Goal: Find specific page/section: Find specific page/section

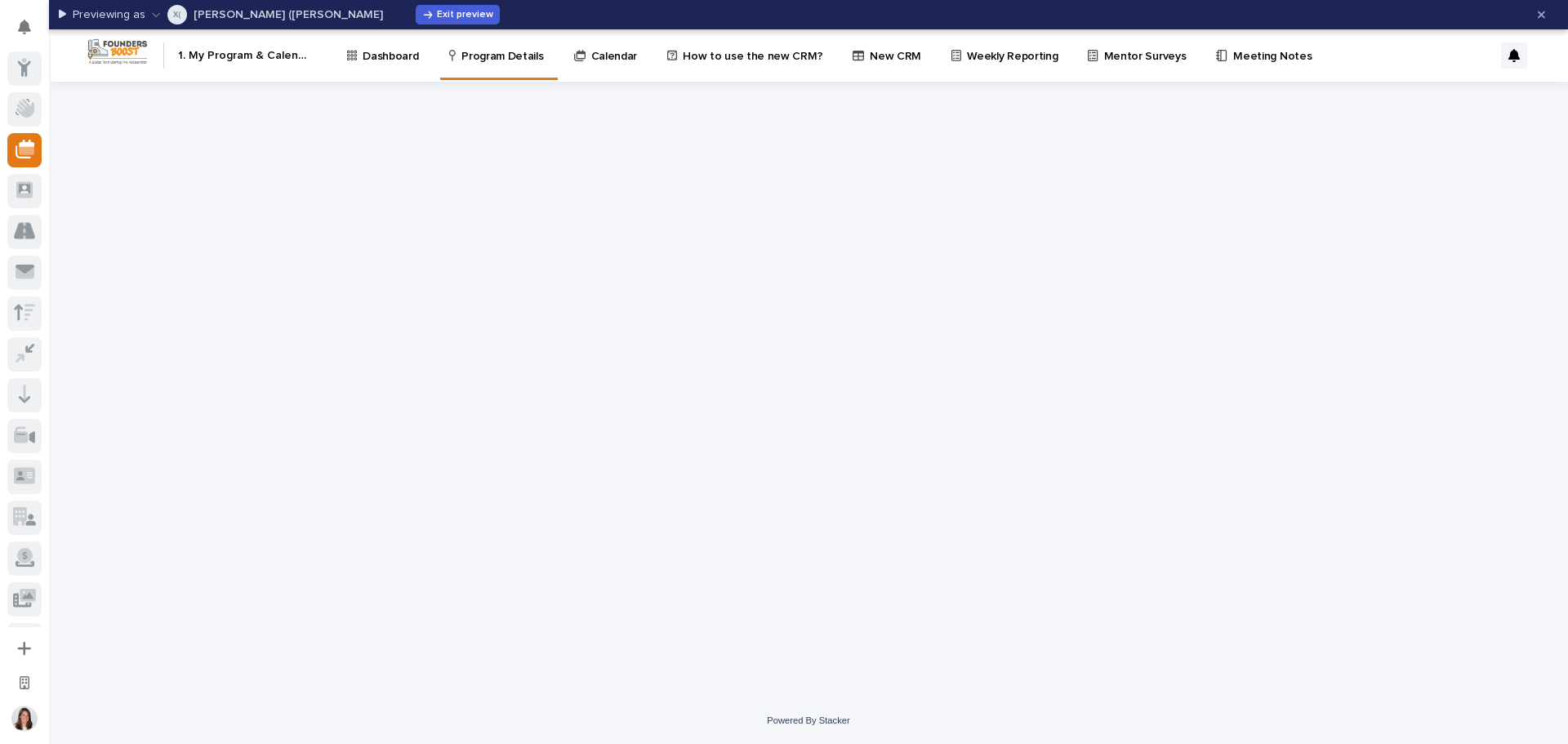
scroll to position [37, 0]
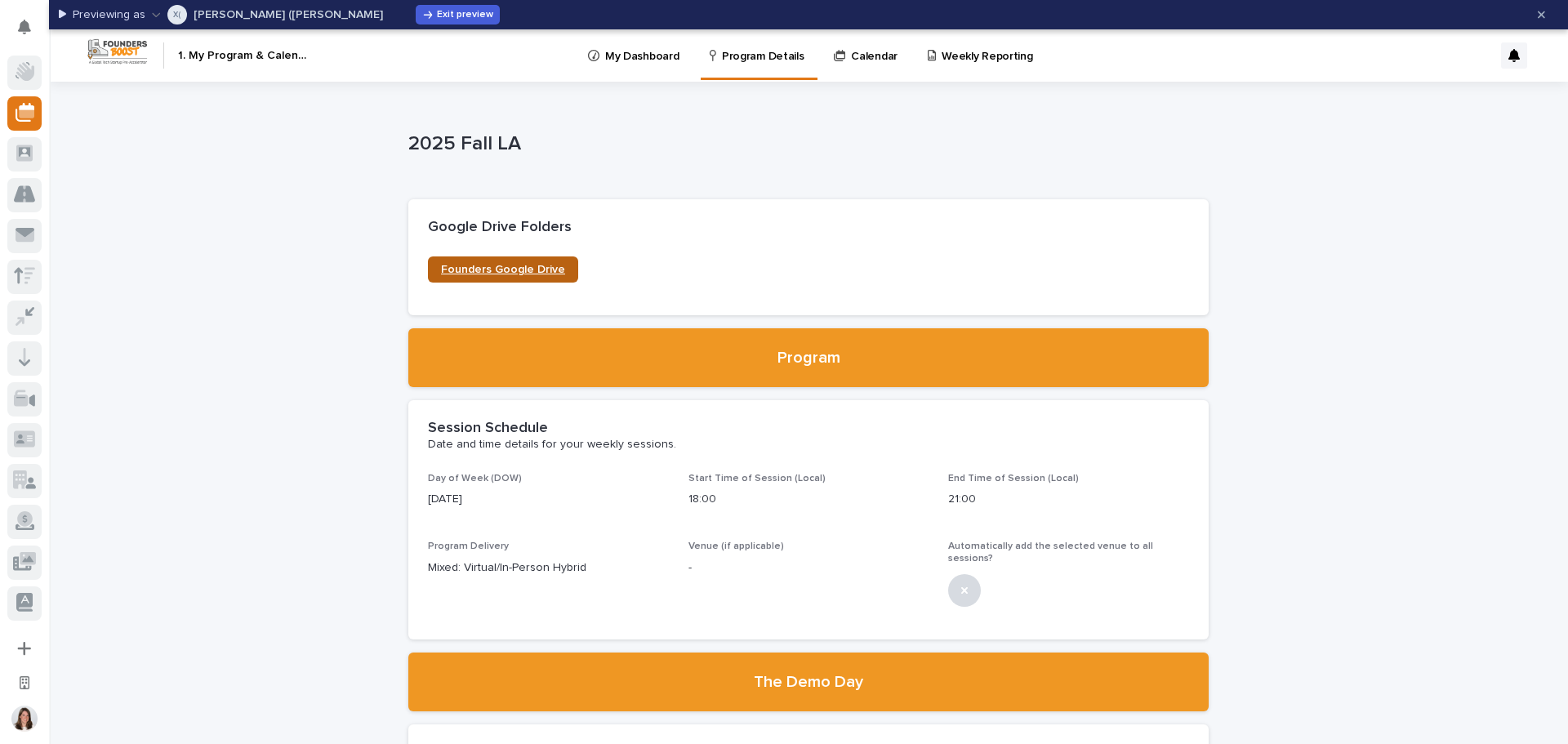
click at [482, 269] on span "Founders Google Drive" at bounding box center [503, 270] width 124 height 11
click at [437, 18] on span "Exit preview" at bounding box center [464, 15] width 56 height 10
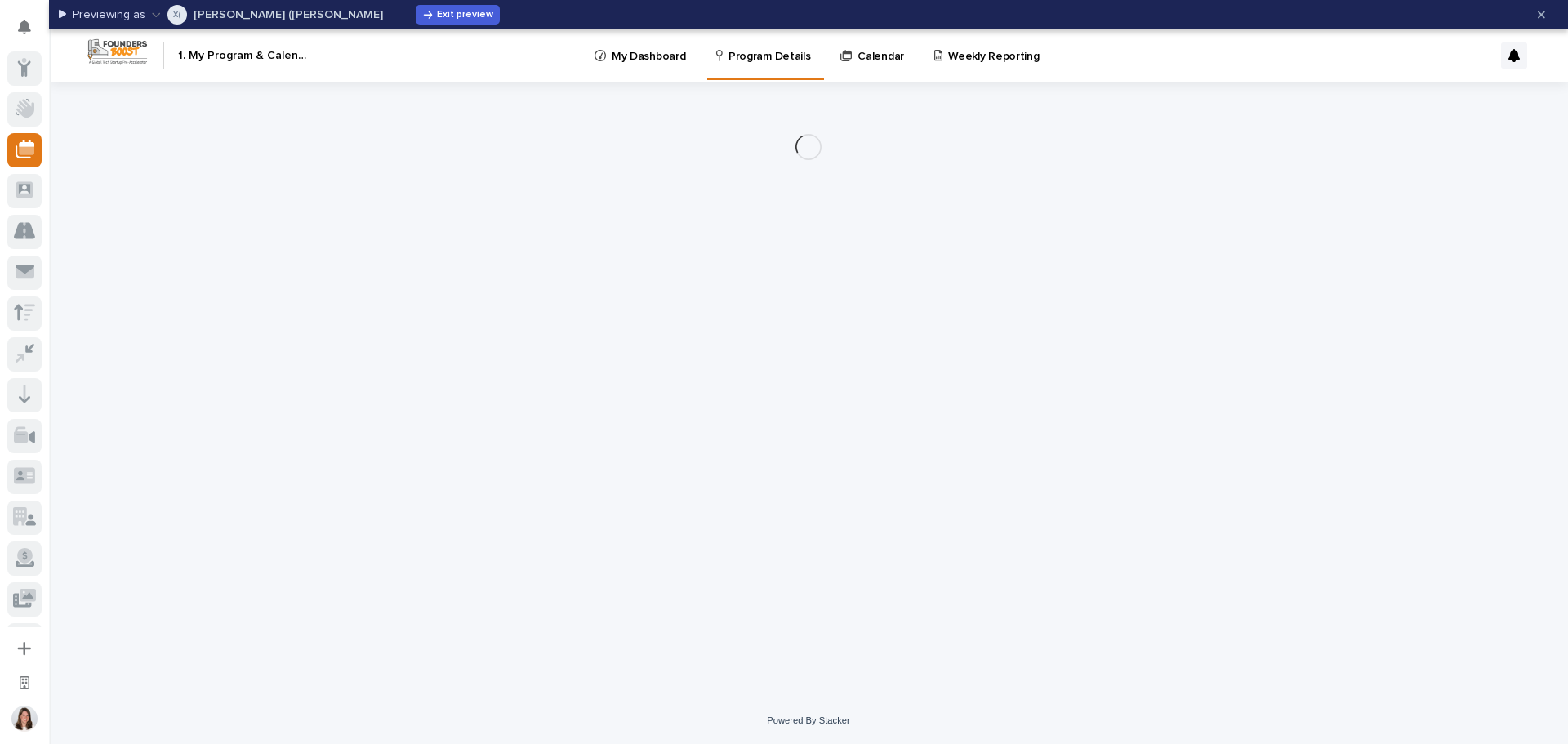
scroll to position [37, 0]
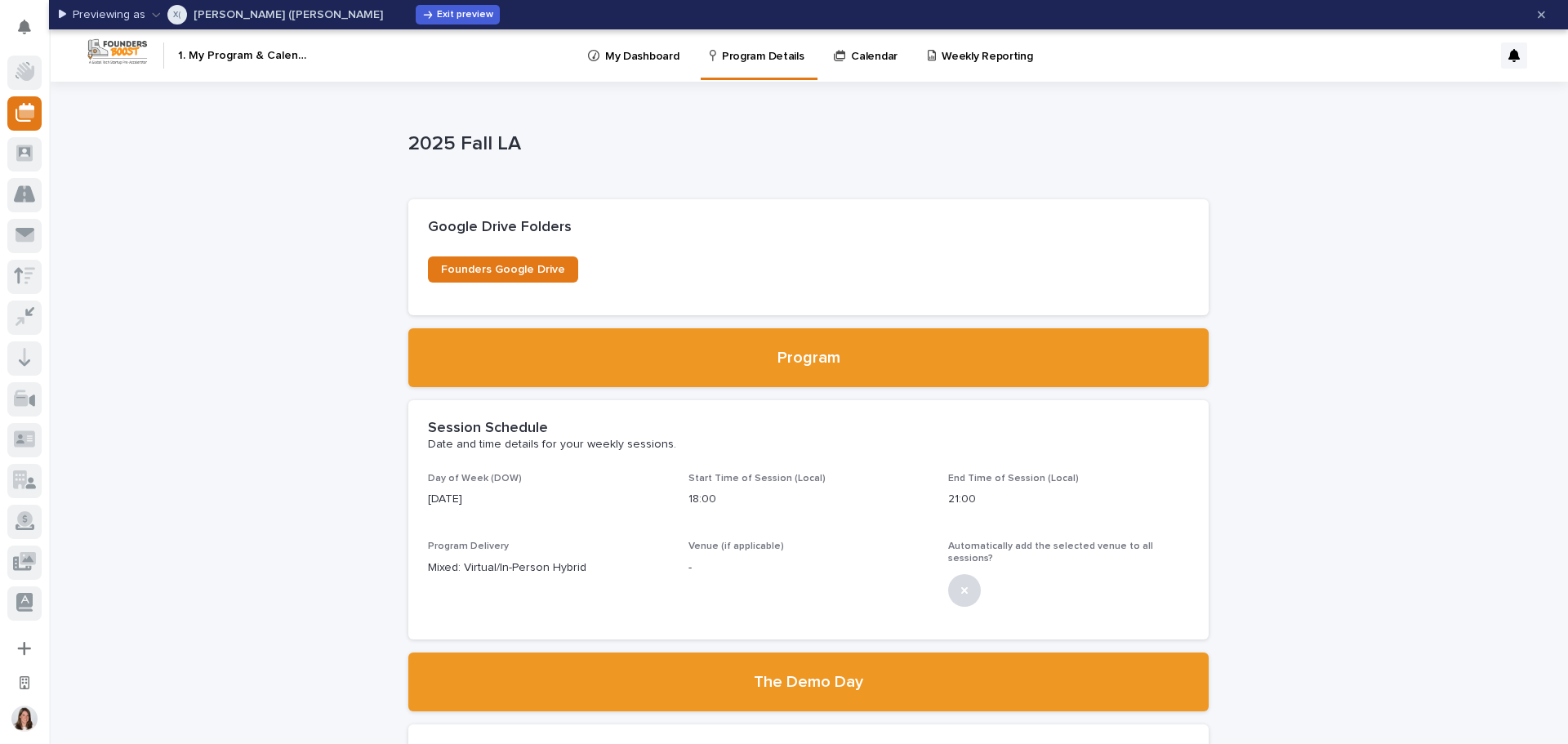
click at [159, 15] on div "button" at bounding box center [159, 15] width 16 height 11
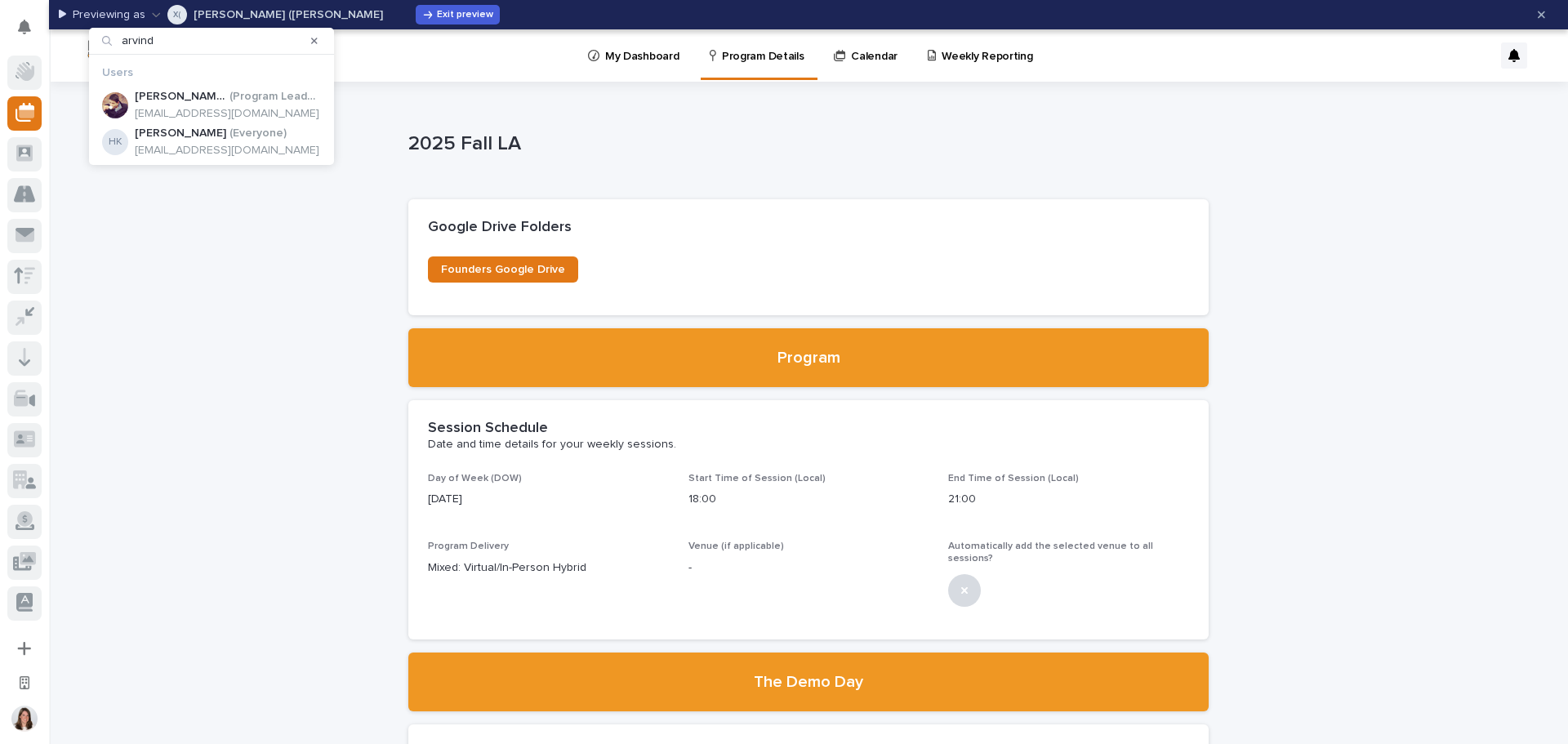
type input "arvind"
click at [230, 99] on p "( Program Leader )" at bounding box center [276, 96] width 92 height 14
